Goal: Information Seeking & Learning: Learn about a topic

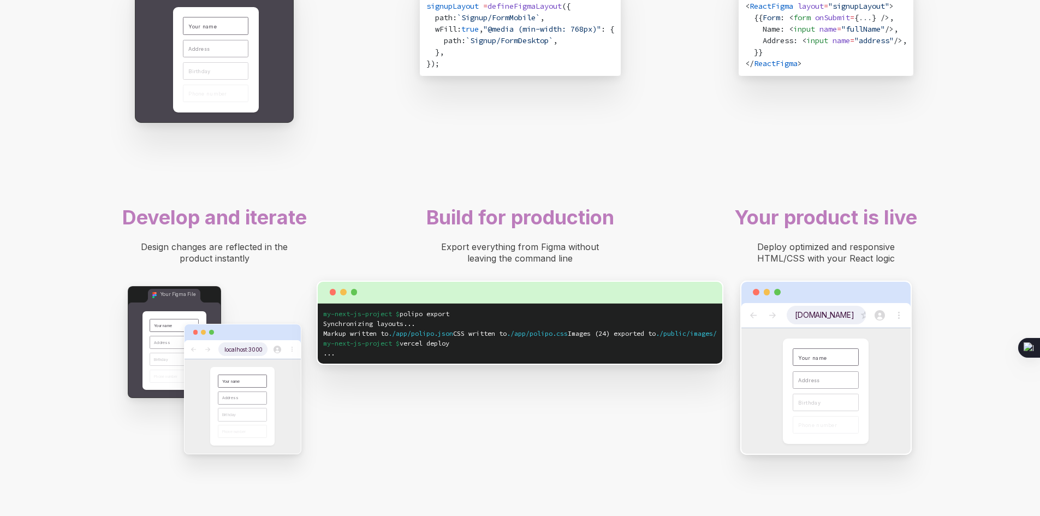
scroll to position [983, 0]
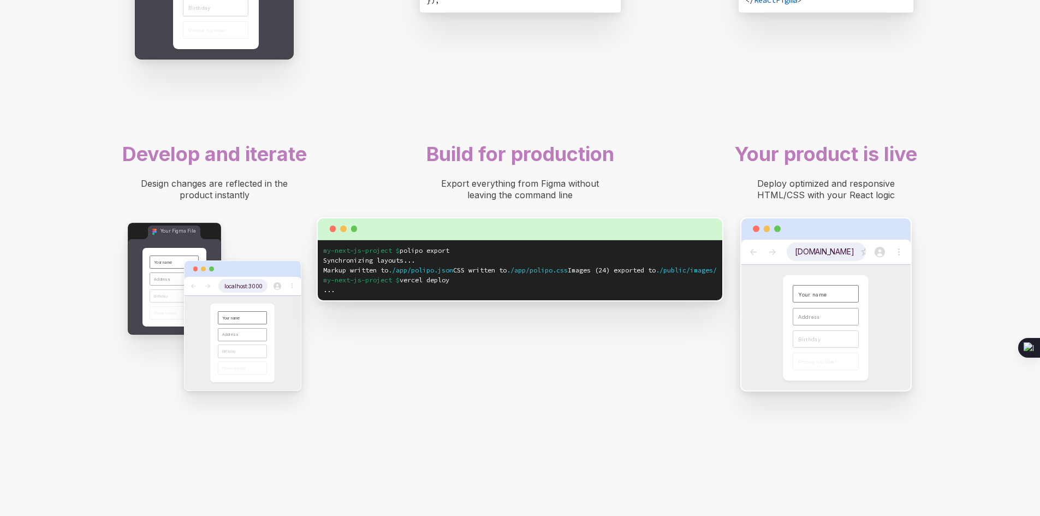
click at [477, 166] on span "Build for production" at bounding box center [520, 154] width 188 height 24
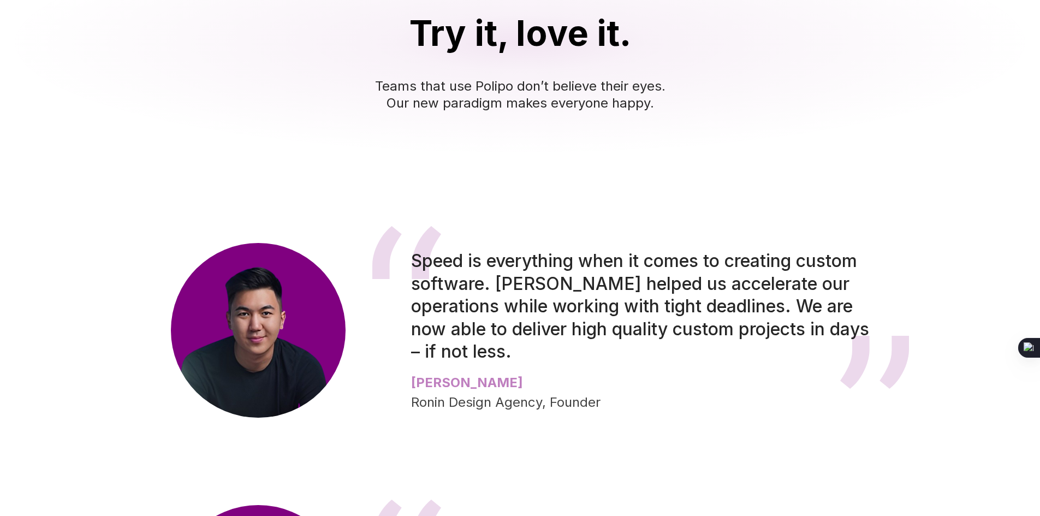
scroll to position [1747, 0]
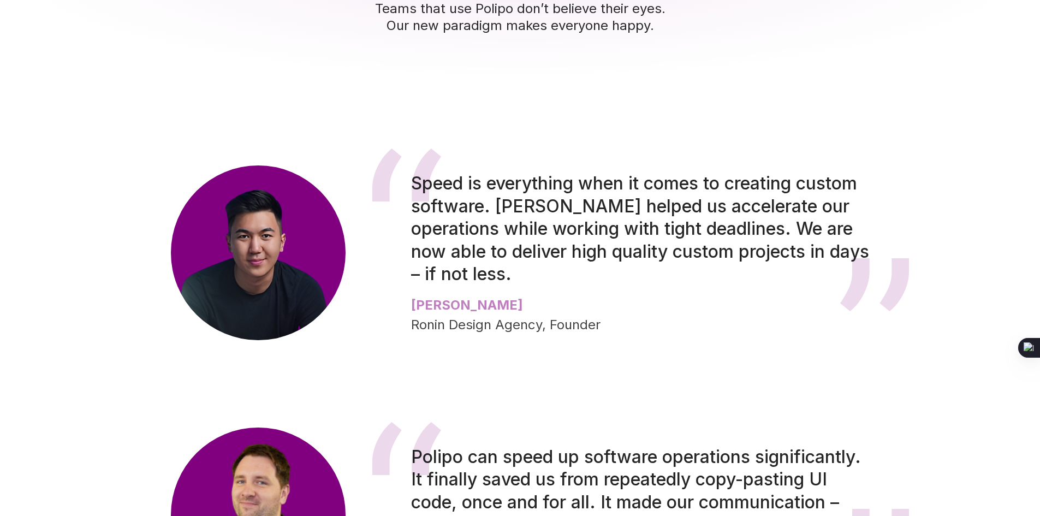
drag, startPoint x: 477, startPoint y: 239, endPoint x: 645, endPoint y: 254, distance: 168.9
click at [570, 251] on span "Speed is everything when it comes to creating custom software. [PERSON_NAME] he…" at bounding box center [642, 229] width 463 height 112
click at [645, 254] on span "Speed is everything when it comes to creating custom software. [PERSON_NAME] he…" at bounding box center [642, 229] width 463 height 112
drag, startPoint x: 666, startPoint y: 274, endPoint x: 685, endPoint y: 275, distance: 19.1
click at [676, 274] on span "Speed is everything when it comes to creating custom software. [PERSON_NAME] he…" at bounding box center [642, 229] width 463 height 112
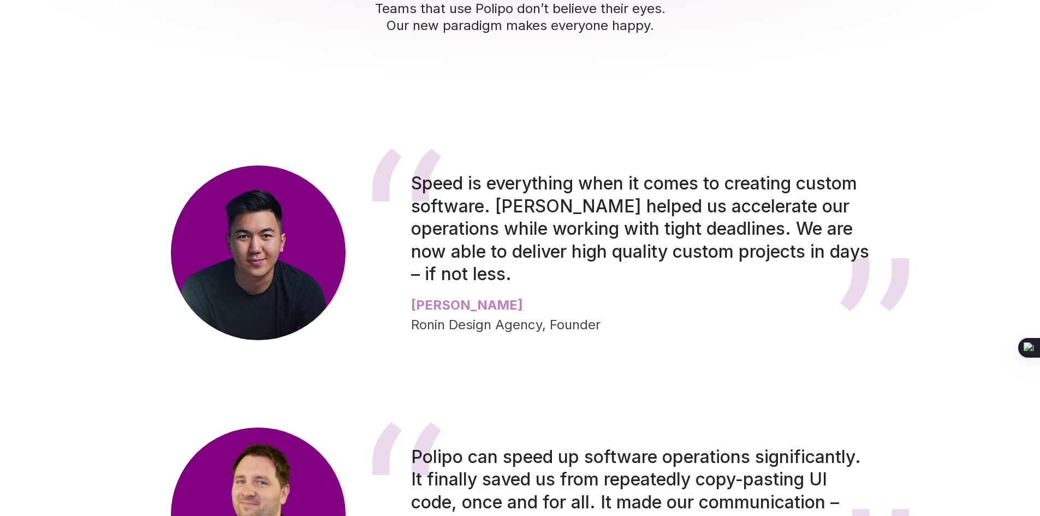
click at [696, 275] on span "Speed is everything when it comes to creating custom software. [PERSON_NAME] he…" at bounding box center [642, 229] width 463 height 112
drag, startPoint x: 443, startPoint y: 275, endPoint x: 679, endPoint y: 300, distance: 237.8
click at [620, 285] on span "Speed is everything when it comes to creating custom software. [PERSON_NAME] he…" at bounding box center [642, 229] width 463 height 112
click at [679, 285] on span "Speed is everything when it comes to creating custom software. [PERSON_NAME] he…" at bounding box center [642, 229] width 463 height 112
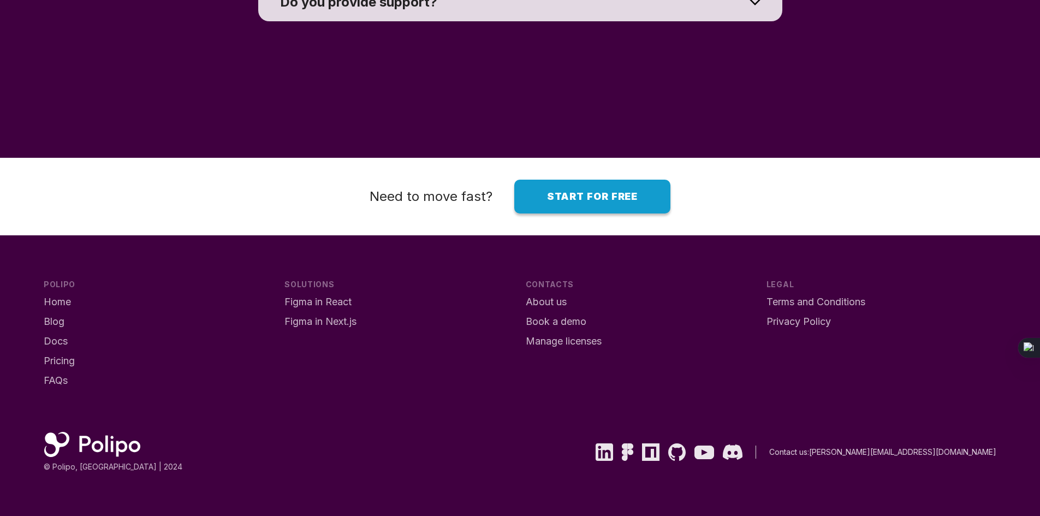
scroll to position [8064, 0]
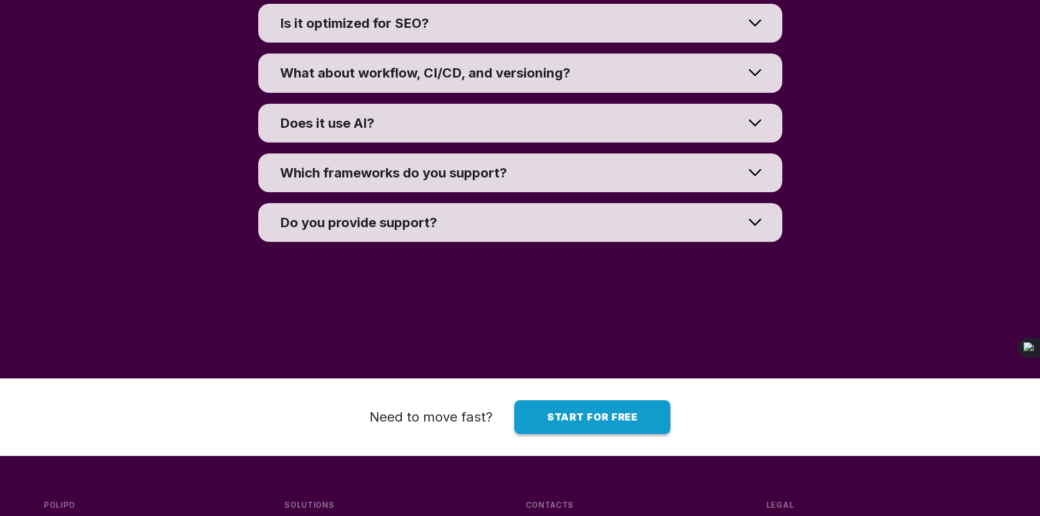
click at [941, 198] on div "Which frameworks do you support? We support React, Next.js, Remix, and [PERSON_…" at bounding box center [520, 173] width 1040 height 50
